Goal: Check status: Check status

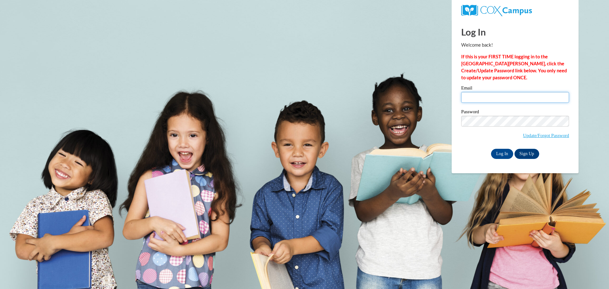
click at [500, 101] on input "Email" at bounding box center [515, 97] width 108 height 11
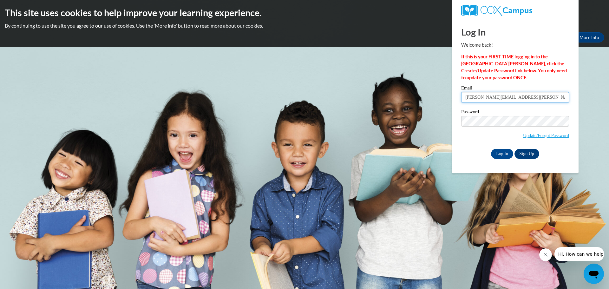
type input "elizabeth.behlen@wrps.net"
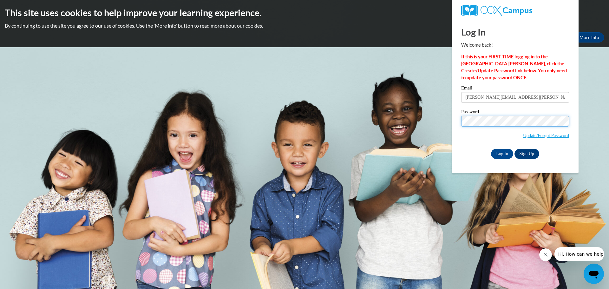
click at [491, 149] on input "Log In" at bounding box center [502, 154] width 22 height 10
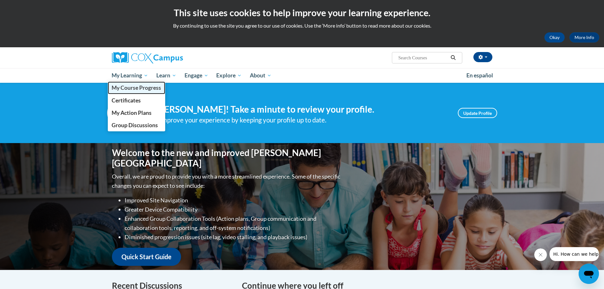
click at [146, 89] on span "My Course Progress" at bounding box center [136, 87] width 49 height 7
